Goal: Information Seeking & Learning: Check status

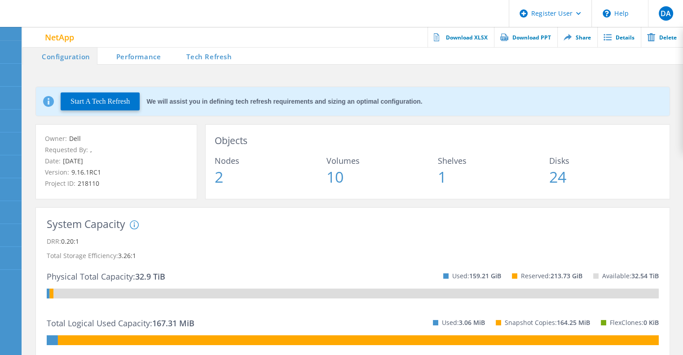
drag, startPoint x: 228, startPoint y: 60, endPoint x: 233, endPoint y: 57, distance: 5.6
click at [228, 60] on li "Tech Refresh" at bounding box center [202, 56] width 71 height 18
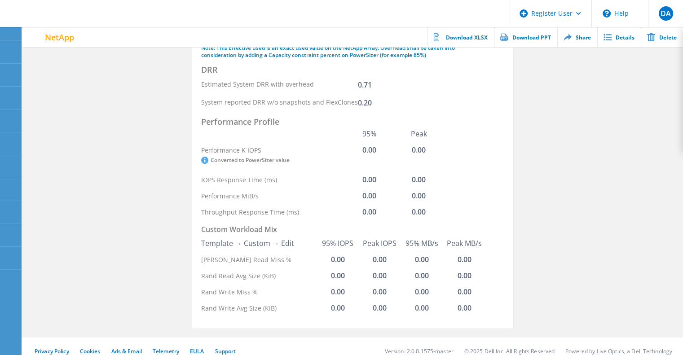
scroll to position [141, 0]
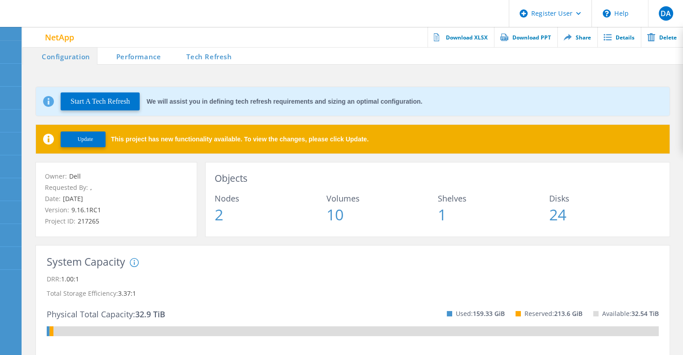
click at [215, 54] on li "Tech Refresh" at bounding box center [202, 56] width 71 height 18
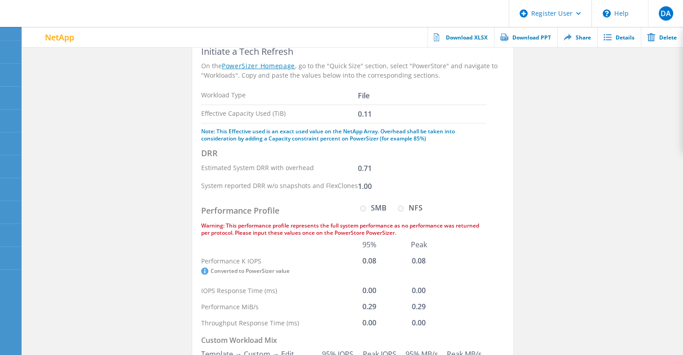
scroll to position [94, 0]
click at [399, 223] on div "Warning: This performance profile represents the full system performance as no …" at bounding box center [343, 230] width 285 height 14
click at [483, 178] on div "System reported DRR w/o snapshots and FlexClones 1.00" at bounding box center [343, 187] width 285 height 18
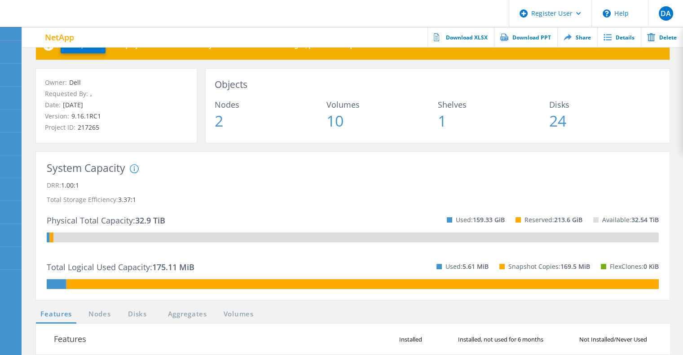
scroll to position [94, 0]
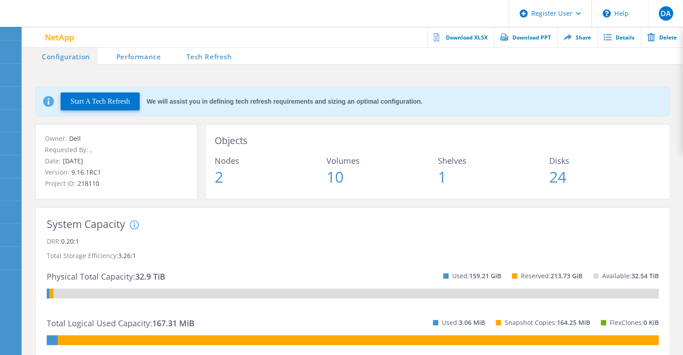
click at [214, 57] on li "Tech Refresh" at bounding box center [202, 56] width 71 height 18
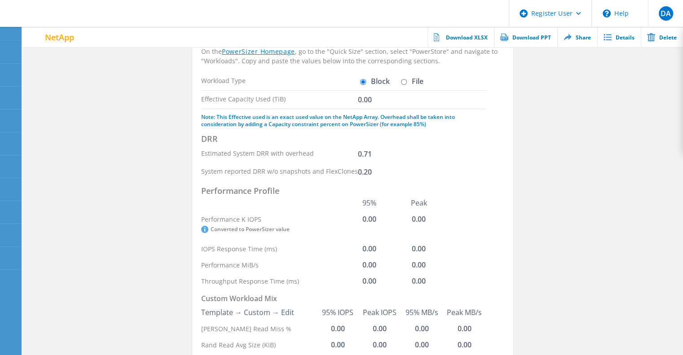
scroll to position [72, 0]
click at [405, 80] on input "File" at bounding box center [404, 81] width 6 height 6
radio input "true"
radio input "false"
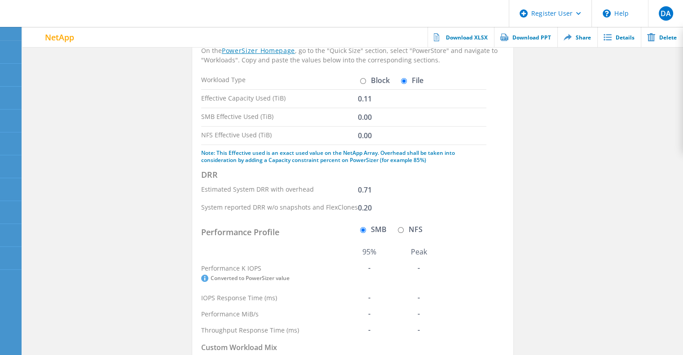
click at [401, 230] on input "NFS" at bounding box center [401, 230] width 6 height 6
radio input "true"
radio input "false"
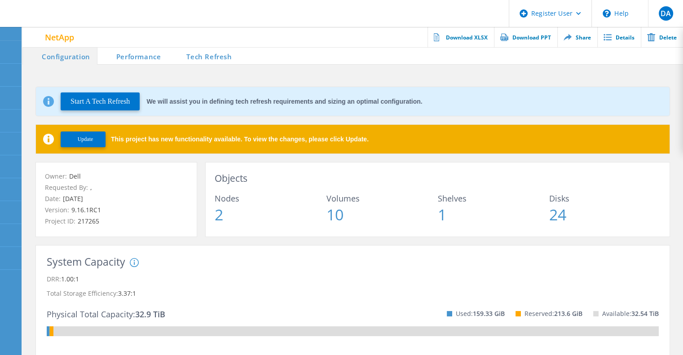
click at [216, 53] on li "Tech Refresh" at bounding box center [202, 56] width 71 height 18
click at [216, 57] on li "Tech Refresh" at bounding box center [202, 56] width 71 height 18
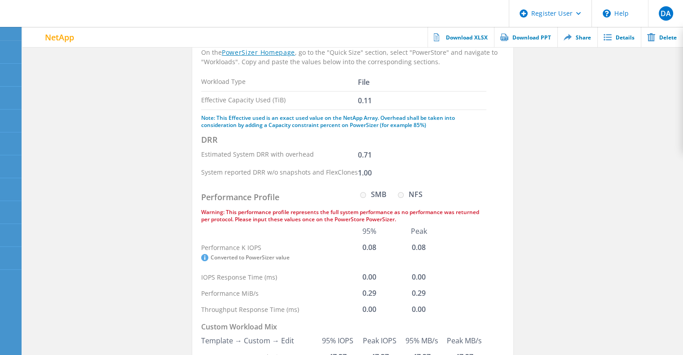
scroll to position [109, 0]
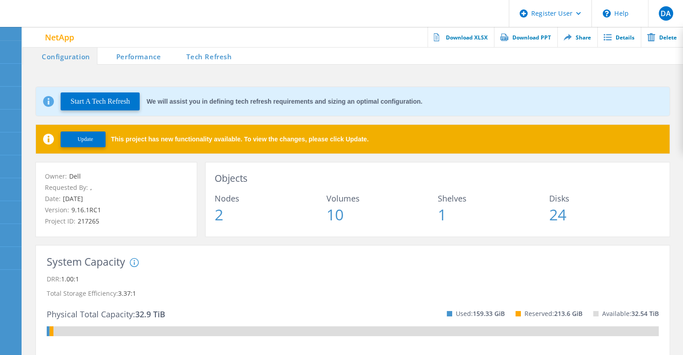
click at [223, 55] on li "Tech Refresh" at bounding box center [202, 56] width 71 height 18
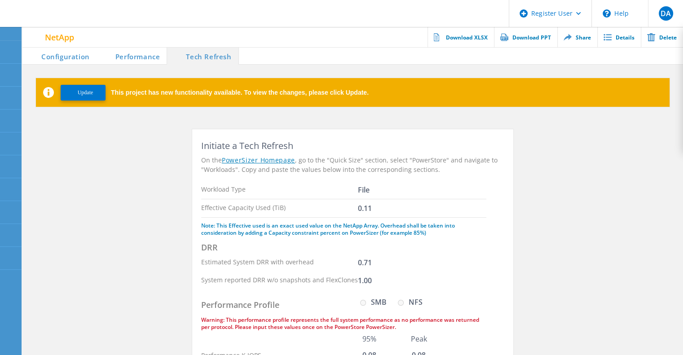
click at [367, 157] on div "On the PowerSizer Homepage , go to the "Quick Size" section, select "PowerStore…" at bounding box center [352, 164] width 303 height 19
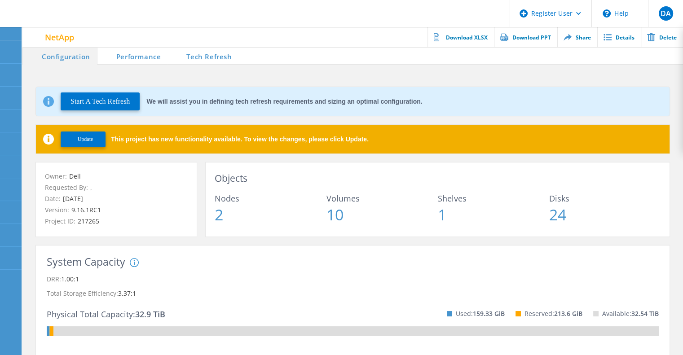
click at [229, 57] on li "Tech Refresh" at bounding box center [202, 56] width 71 height 18
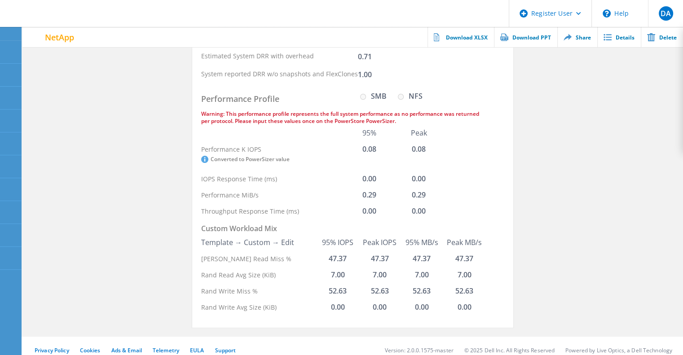
scroll to position [208, 0]
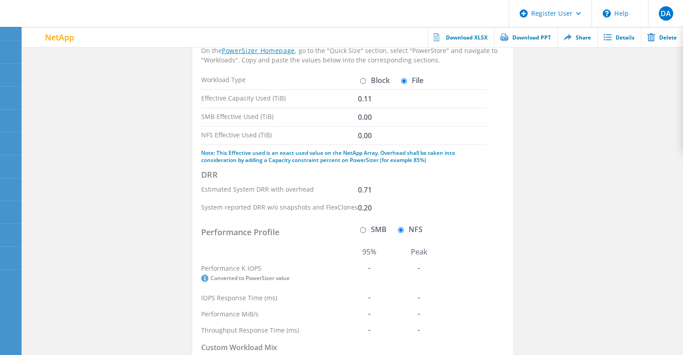
scroll to position [72, 0]
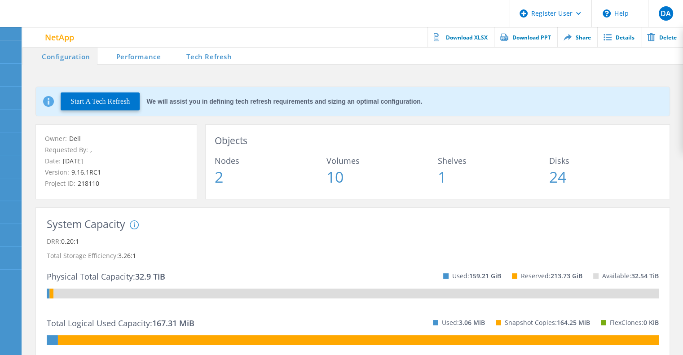
click at [204, 52] on li "Tech Refresh" at bounding box center [202, 56] width 71 height 18
click at [215, 55] on li "Tech Refresh" at bounding box center [202, 56] width 71 height 18
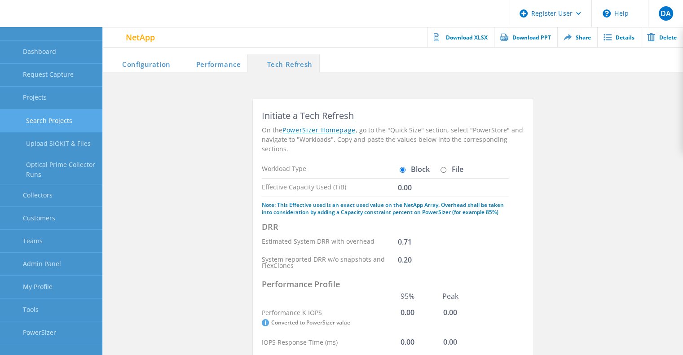
click at [65, 121] on link "Search Projects" at bounding box center [51, 121] width 102 height 23
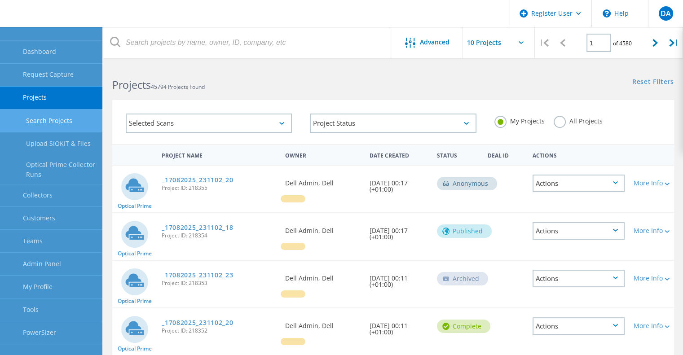
click at [216, 122] on div "Selected Scans" at bounding box center [209, 123] width 166 height 19
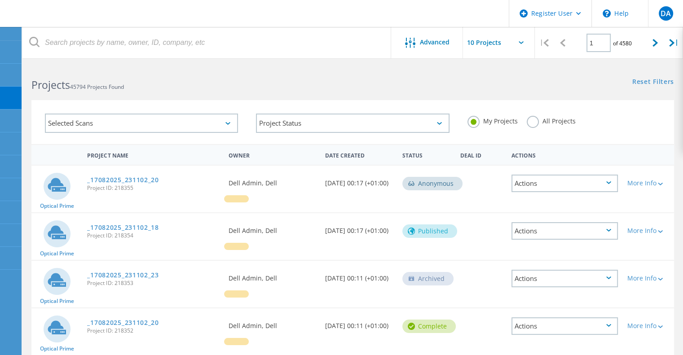
click at [233, 125] on div "Selected Scans" at bounding box center [141, 123] width 193 height 19
click at [532, 119] on label "All Projects" at bounding box center [551, 120] width 49 height 9
click at [0, 0] on input "All Projects" at bounding box center [0, 0] width 0 height 0
click at [653, 45] on icon at bounding box center [654, 43] width 5 height 8
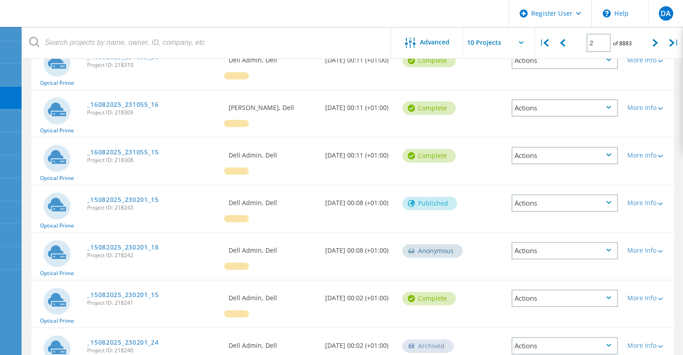
scroll to position [320, 0]
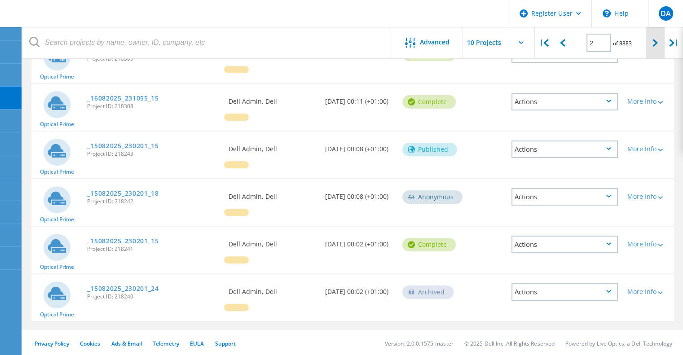
click at [654, 47] on icon at bounding box center [654, 43] width 5 height 8
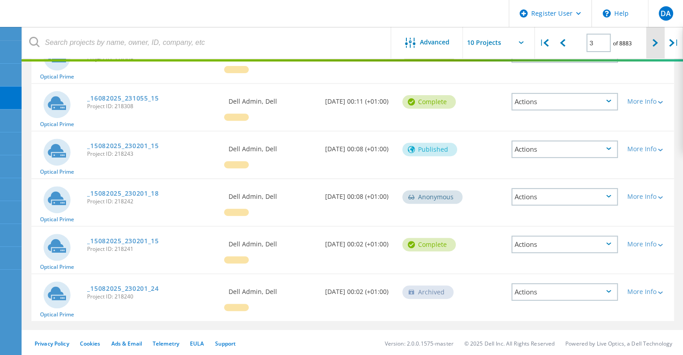
click at [661, 41] on div at bounding box center [655, 43] width 18 height 32
type input "5"
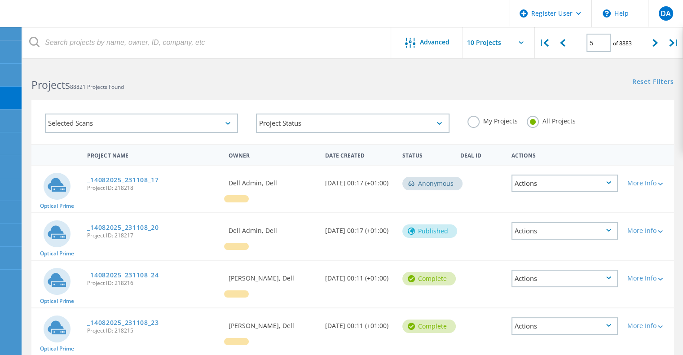
click at [153, 124] on div "Selected Scans" at bounding box center [141, 123] width 193 height 19
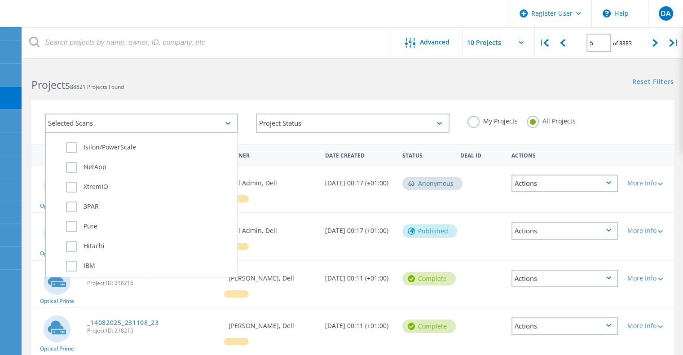
scroll to position [253, 0]
click at [101, 168] on label "NetApp" at bounding box center [149, 166] width 167 height 11
click at [0, 0] on input "NetApp" at bounding box center [0, 0] width 0 height 0
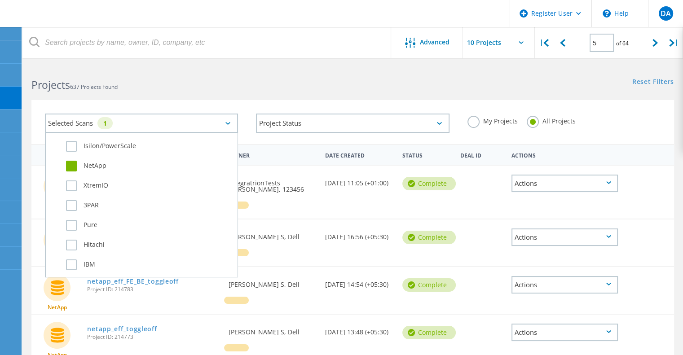
click at [537, 95] on div "Selected Scans 1 Server & Cloud Optical Prime AWS Azure Workloads SQL Server Or…" at bounding box center [352, 116] width 660 height 55
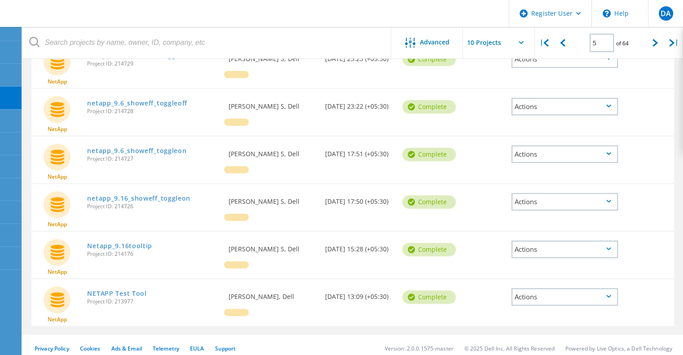
scroll to position [326, 0]
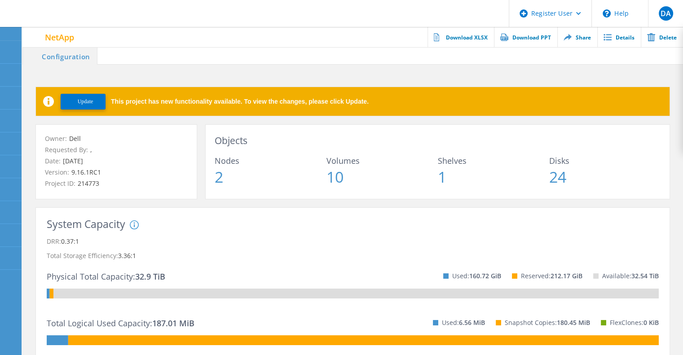
click at [376, 132] on div "Objects Nodes 2 Volumes 10 Shelves 1 Disks 24" at bounding box center [438, 162] width 464 height 74
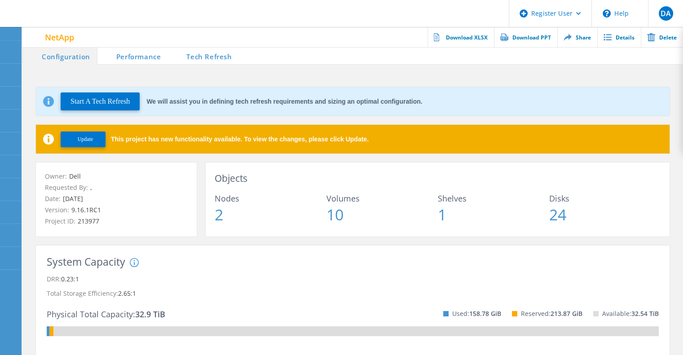
click at [212, 63] on li "Tech Refresh" at bounding box center [202, 56] width 71 height 18
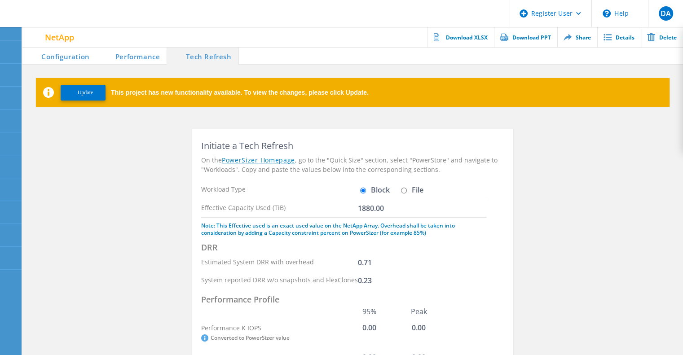
click at [402, 189] on input "File" at bounding box center [404, 191] width 6 height 6
radio input "true"
radio input "false"
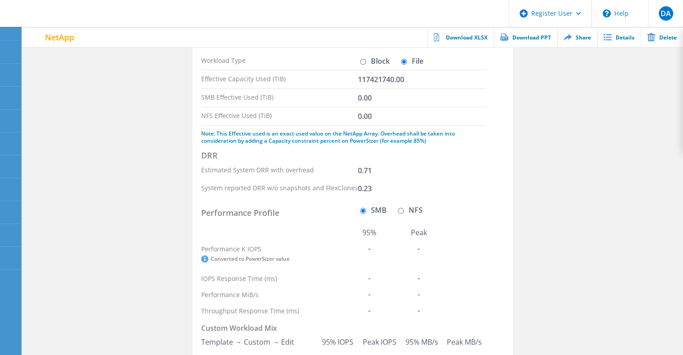
scroll to position [129, 0]
